Goal: Task Accomplishment & Management: Manage account settings

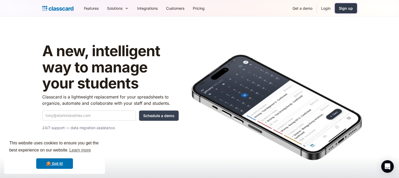
click at [350, 11] on link "Sign up" at bounding box center [346, 8] width 22 height 10
click at [327, 7] on link "Login" at bounding box center [326, 8] width 18 height 12
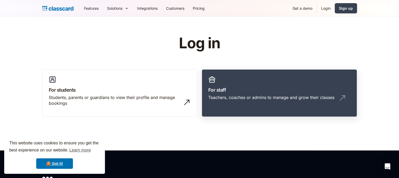
click at [224, 81] on link "For staff Teachers, coaches or admins to manage and grow their classes" at bounding box center [279, 93] width 155 height 48
